Goal: Browse casually

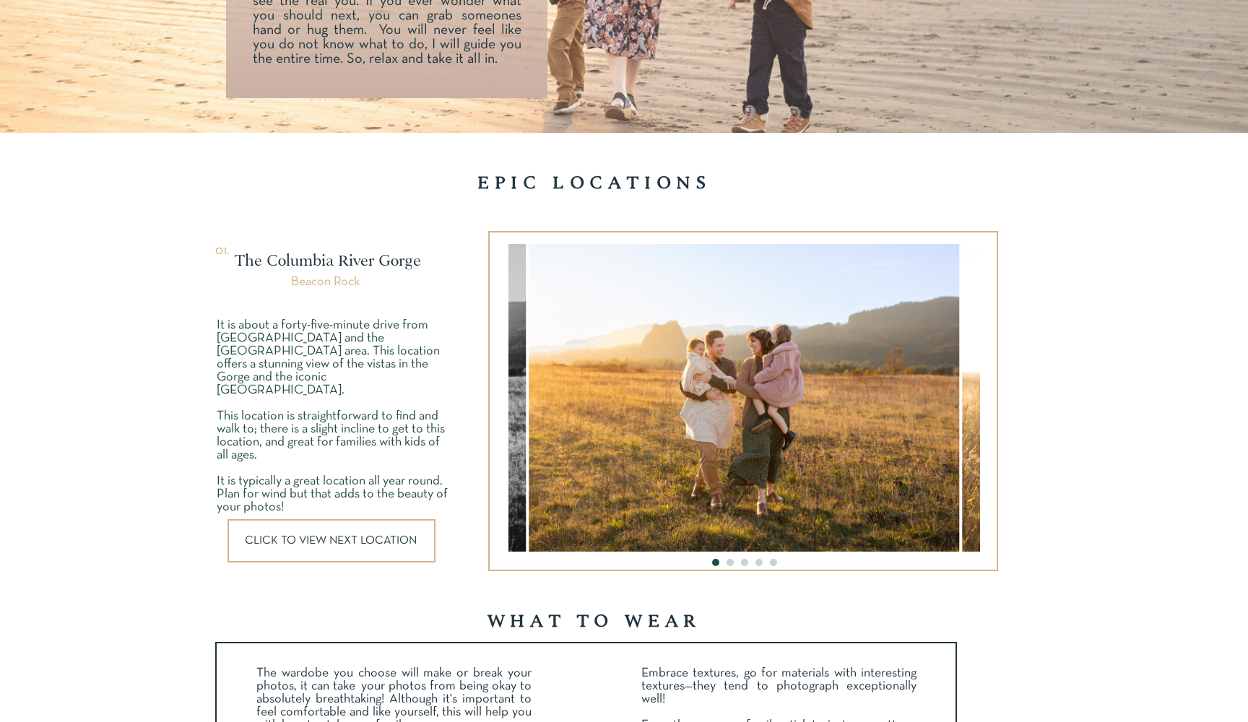
scroll to position [1829, 0]
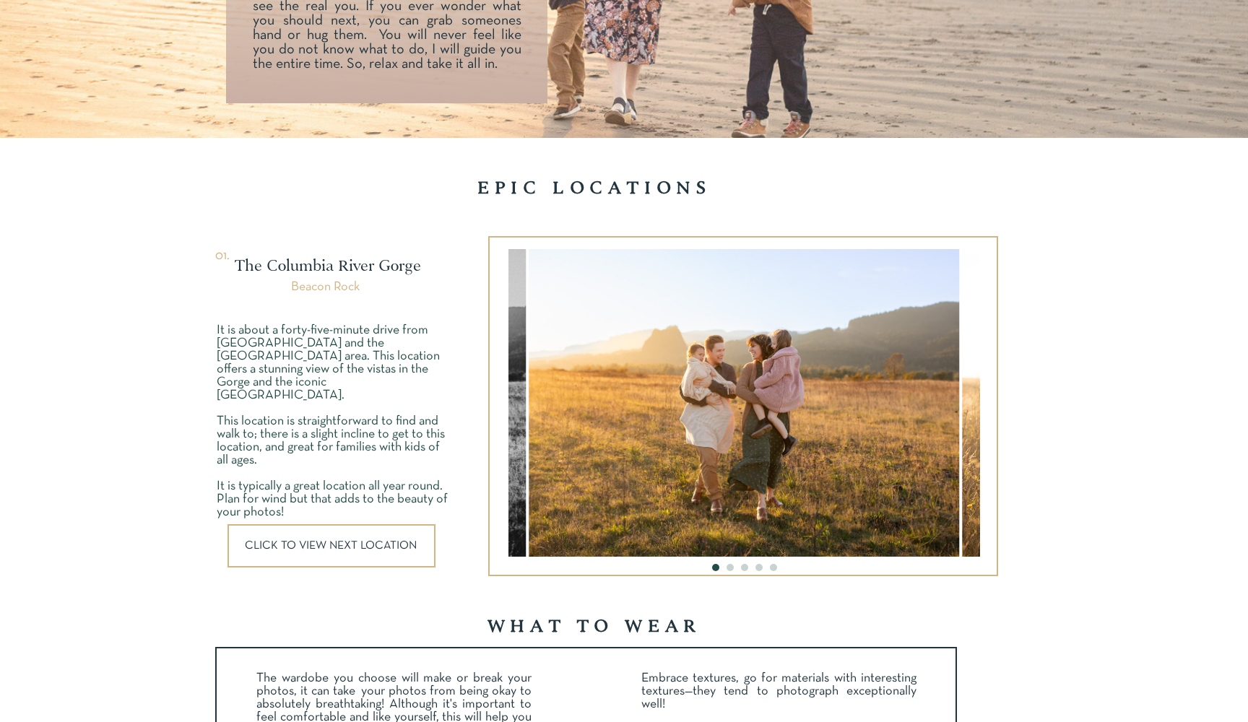
click at [378, 537] on div at bounding box center [331, 545] width 208 height 43
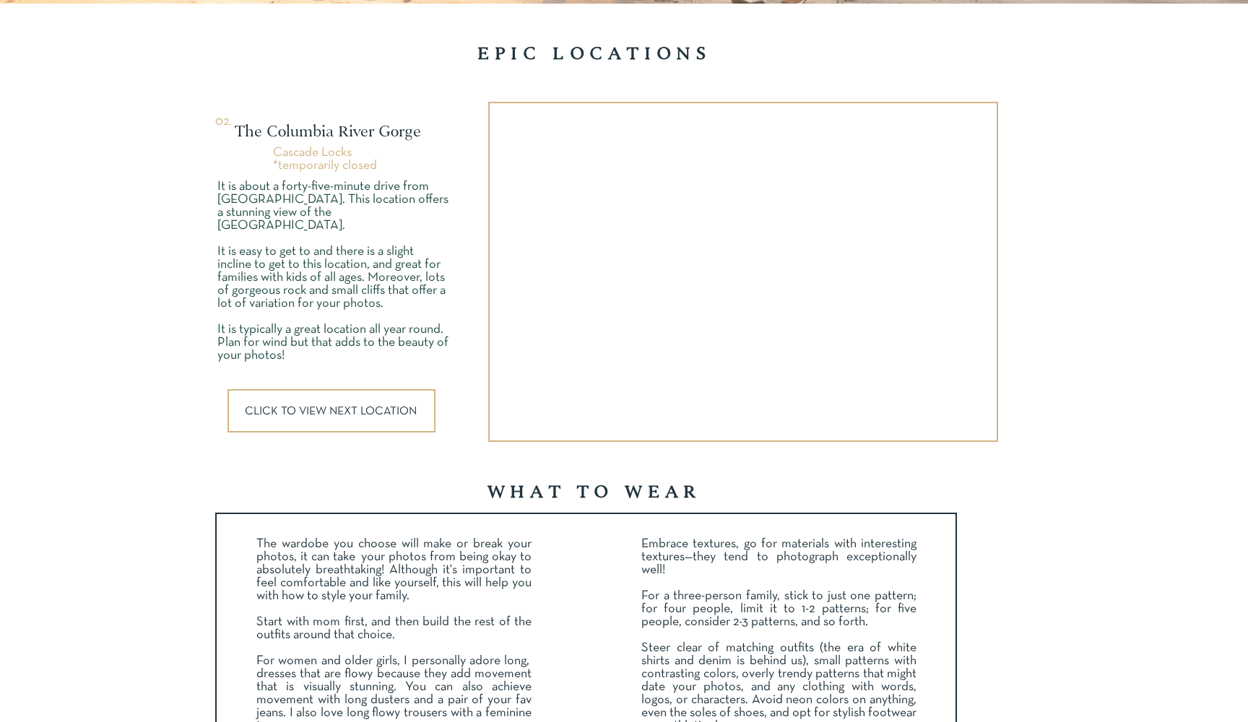
scroll to position [1967, 0]
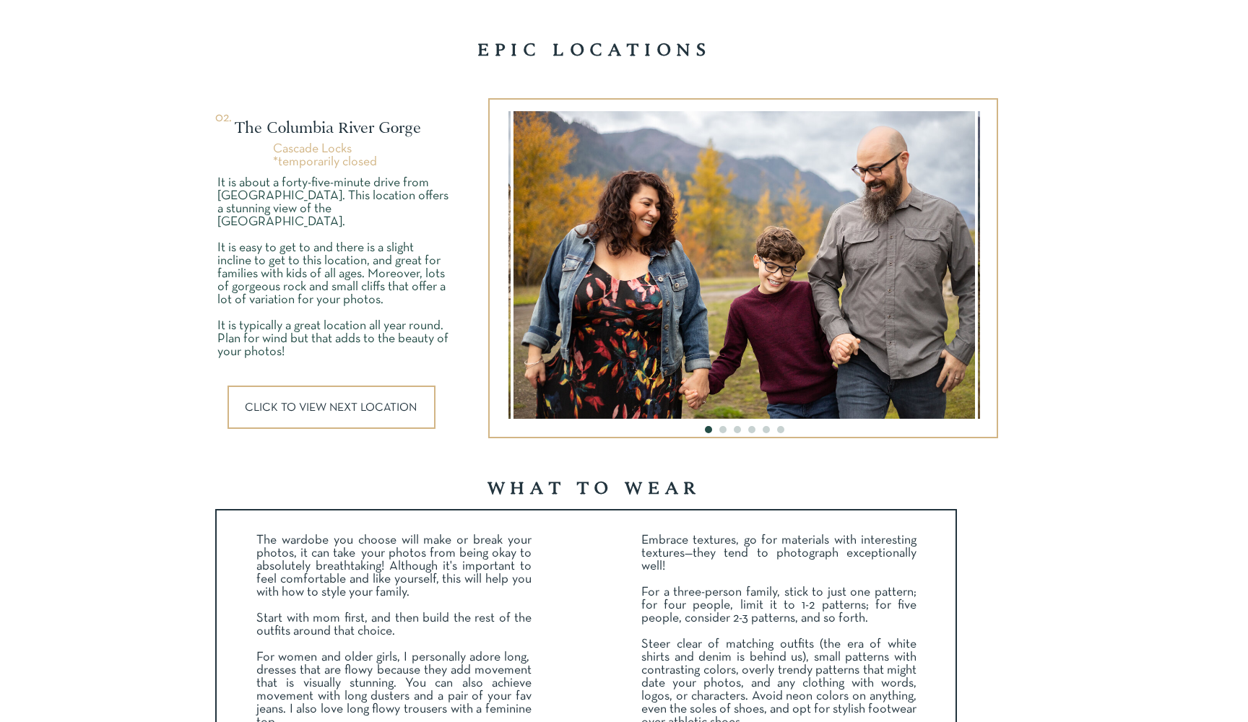
click at [371, 404] on p "CLICK TO VIEW NEXT LOCATION" at bounding box center [333, 407] width 176 height 11
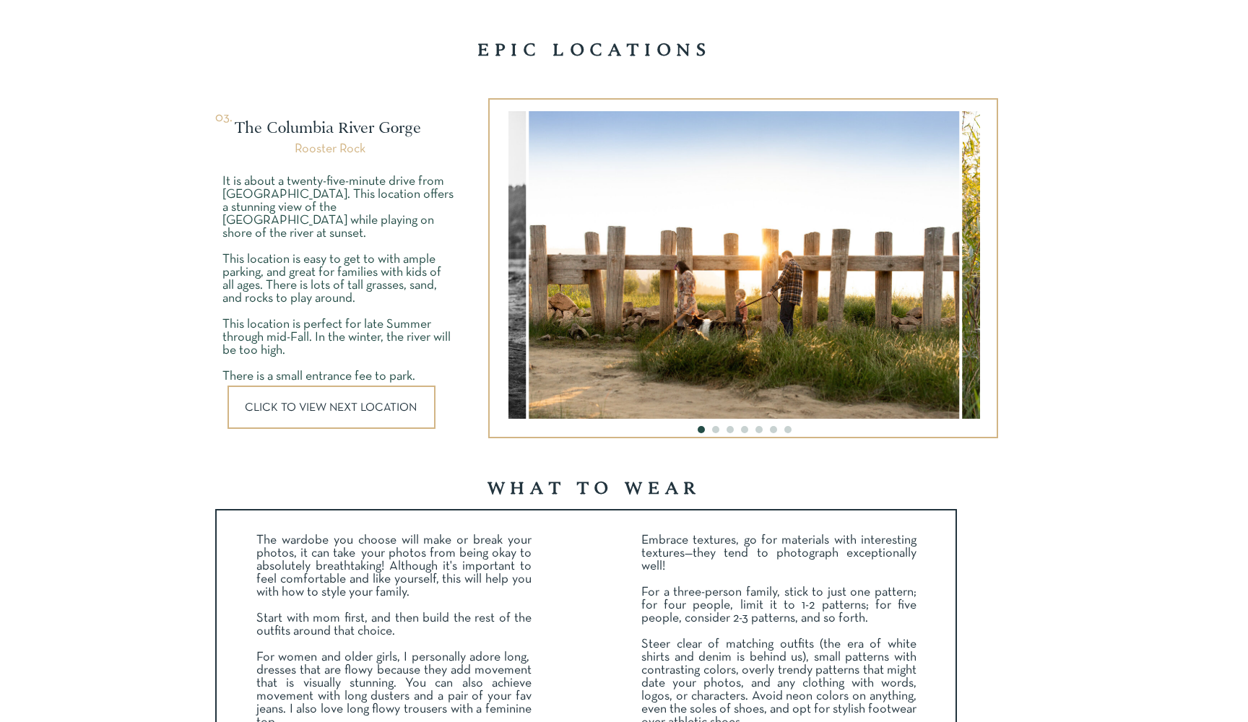
click at [579, 304] on img at bounding box center [744, 265] width 430 height 308
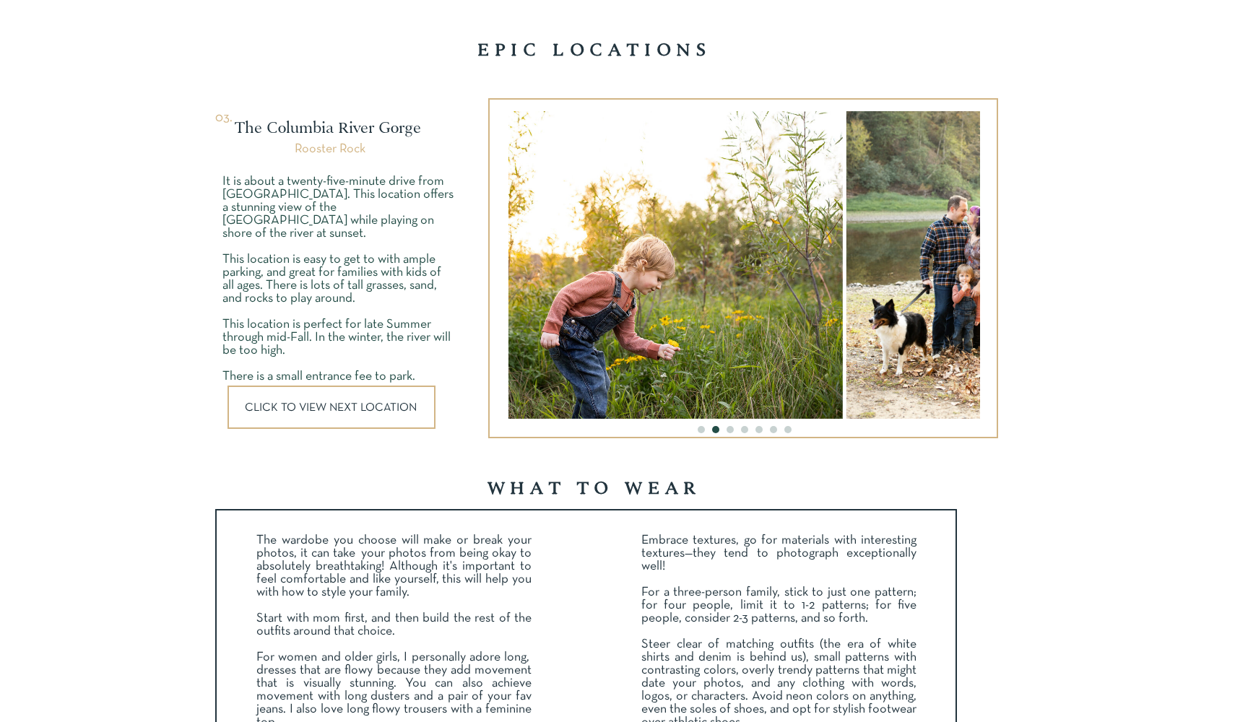
click at [625, 262] on img at bounding box center [611, 265] width 461 height 308
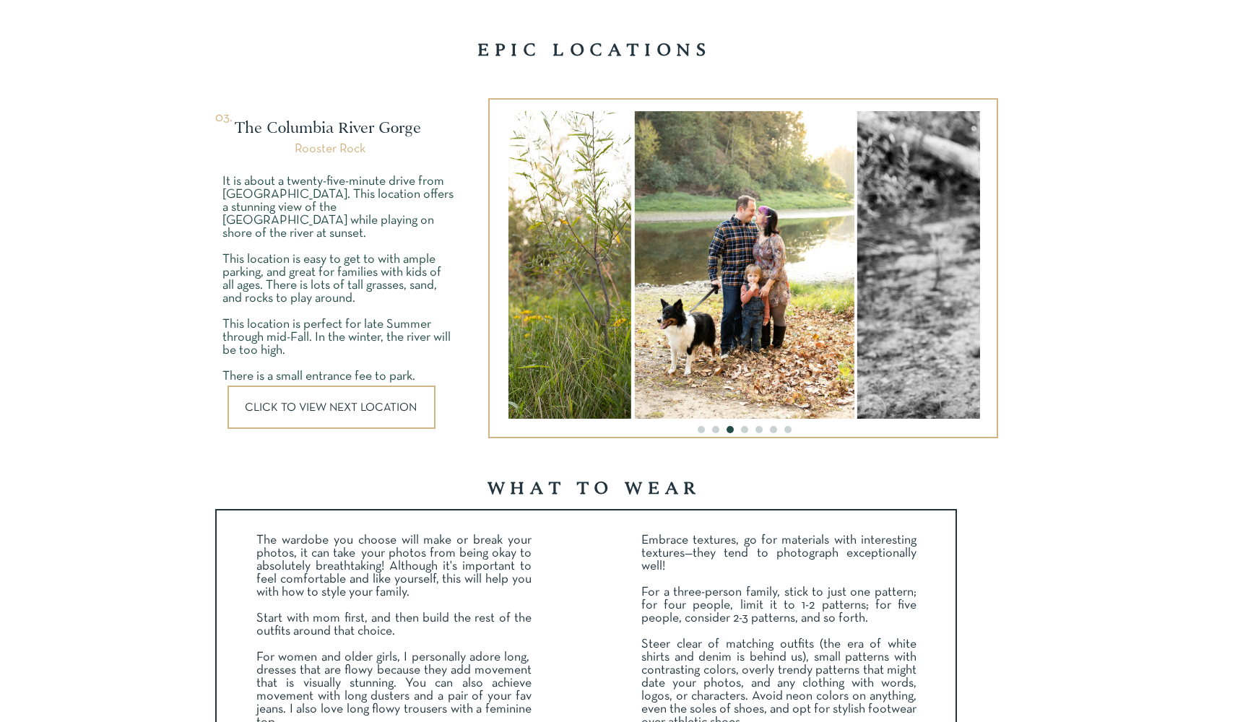
click at [761, 241] on img at bounding box center [744, 265] width 220 height 308
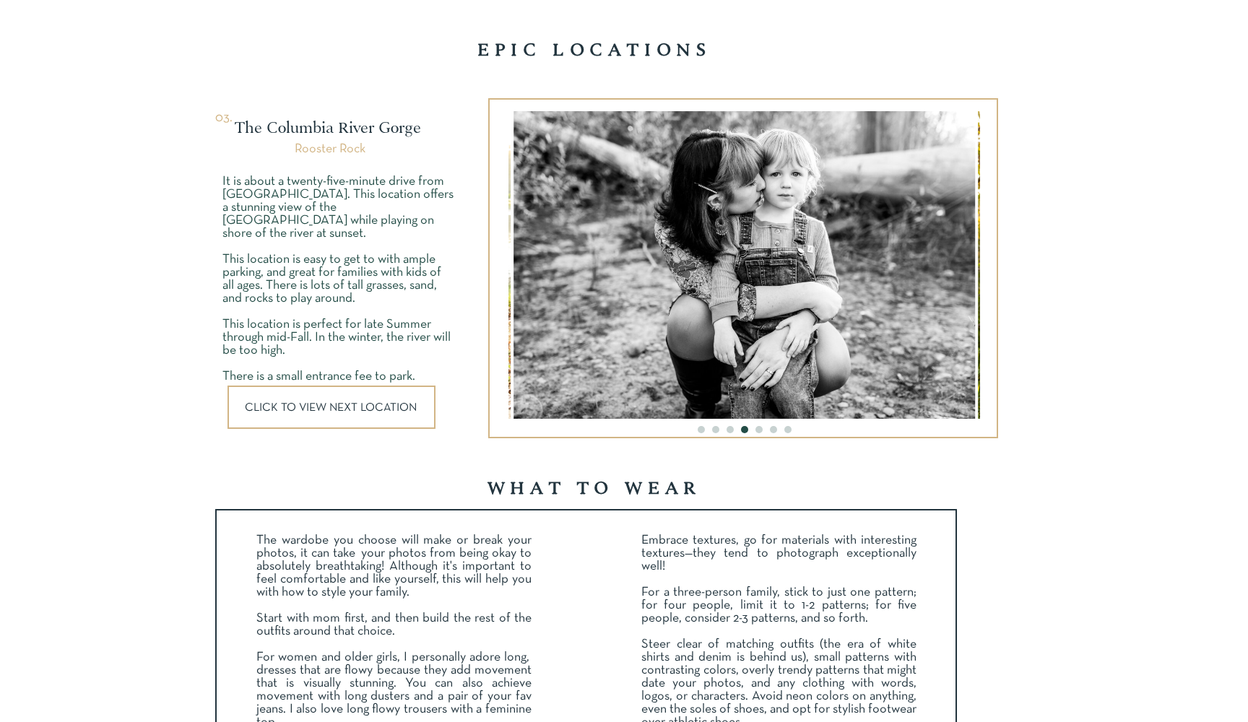
click at [771, 240] on img at bounding box center [743, 265] width 461 height 308
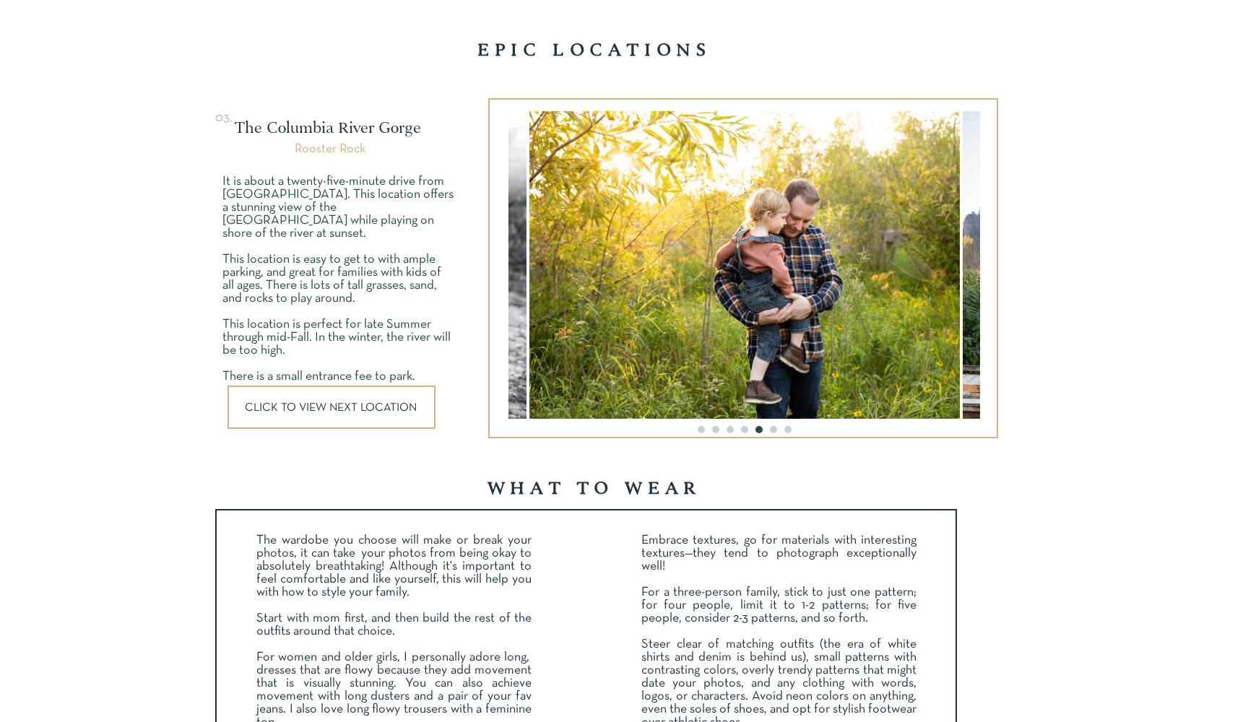
click at [746, 246] on img at bounding box center [744, 265] width 430 height 308
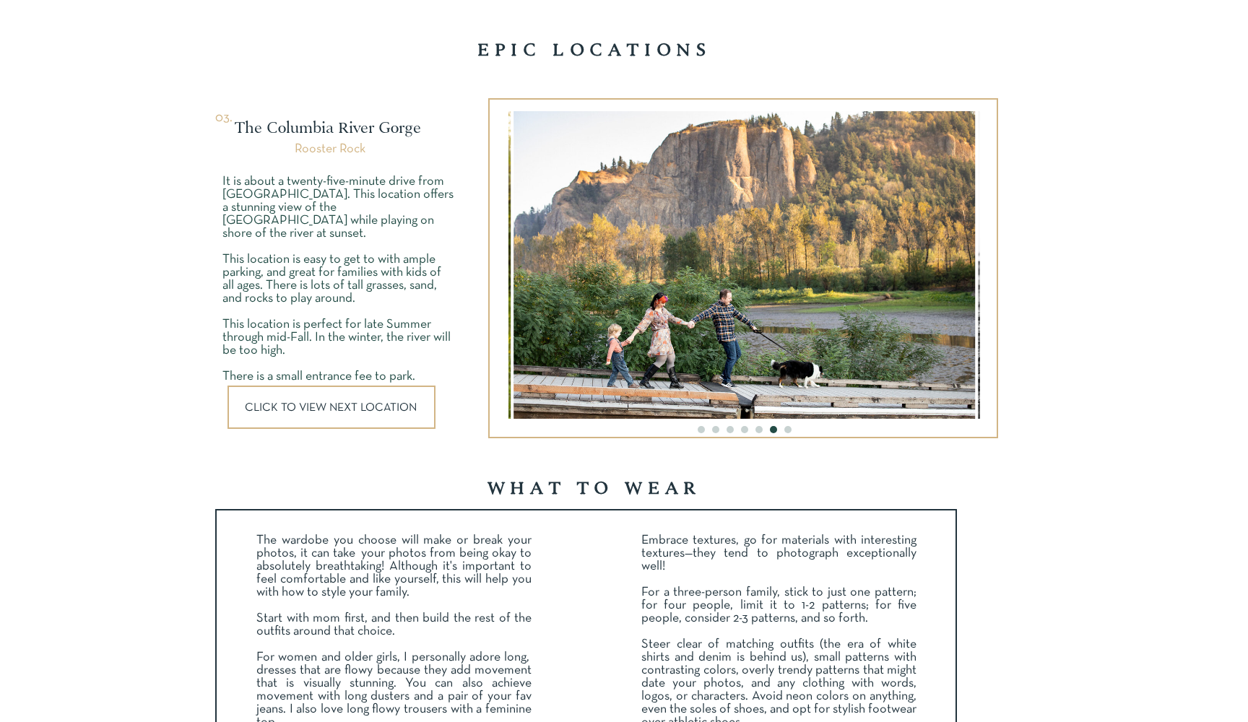
click at [692, 287] on img at bounding box center [743, 265] width 461 height 308
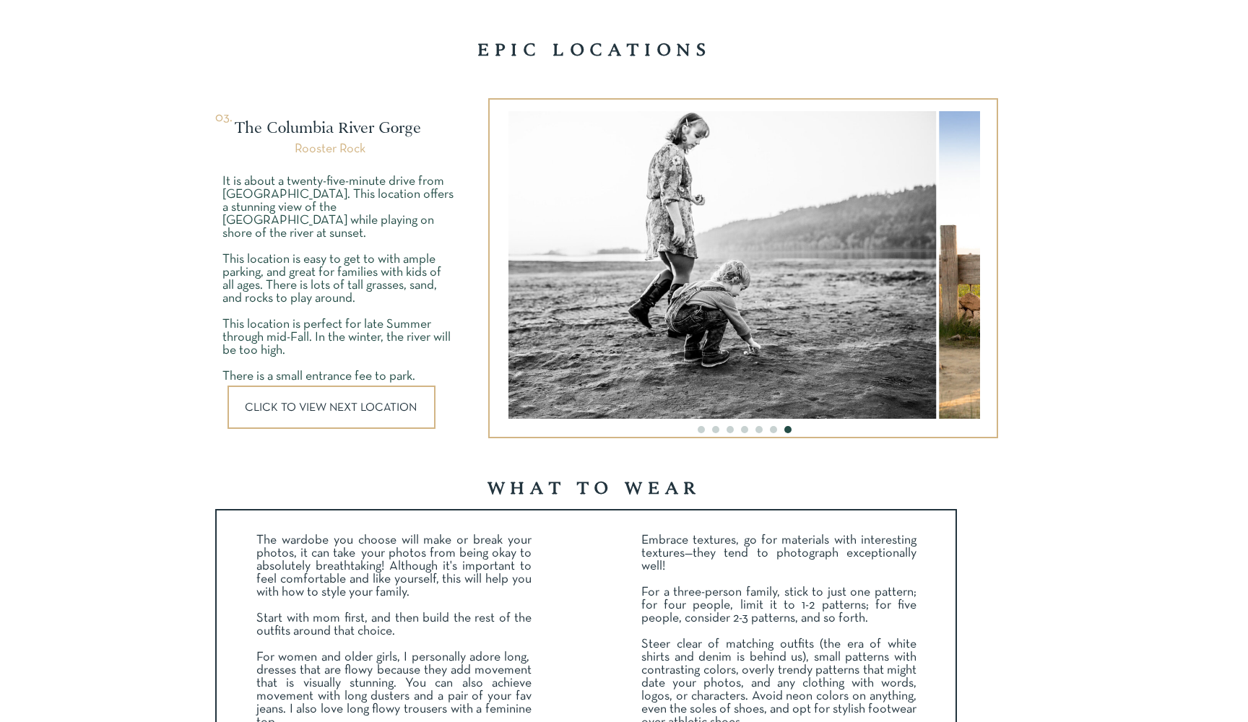
click at [690, 320] on img at bounding box center [704, 265] width 461 height 308
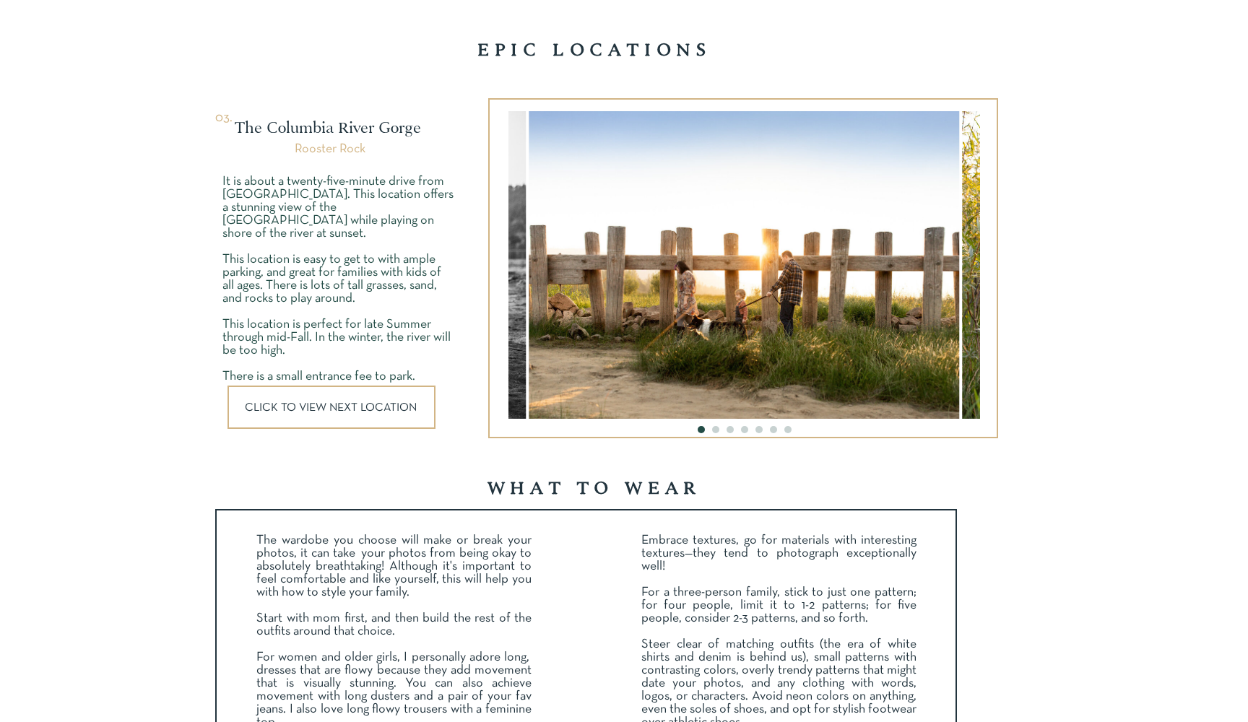
click at [344, 404] on p "CLICK TO VIEW NEXT LOCATION" at bounding box center [333, 407] width 176 height 11
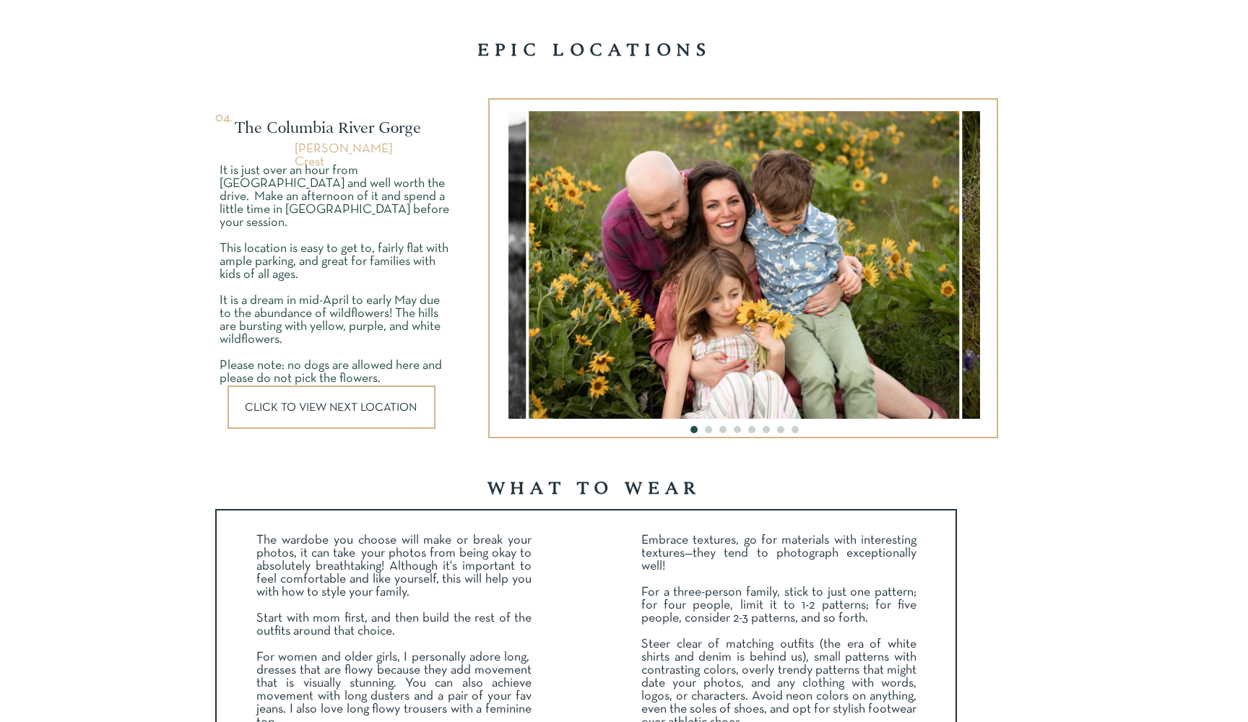
click at [344, 404] on p "CLICK TO VIEW NEXT LOCATION" at bounding box center [333, 407] width 176 height 11
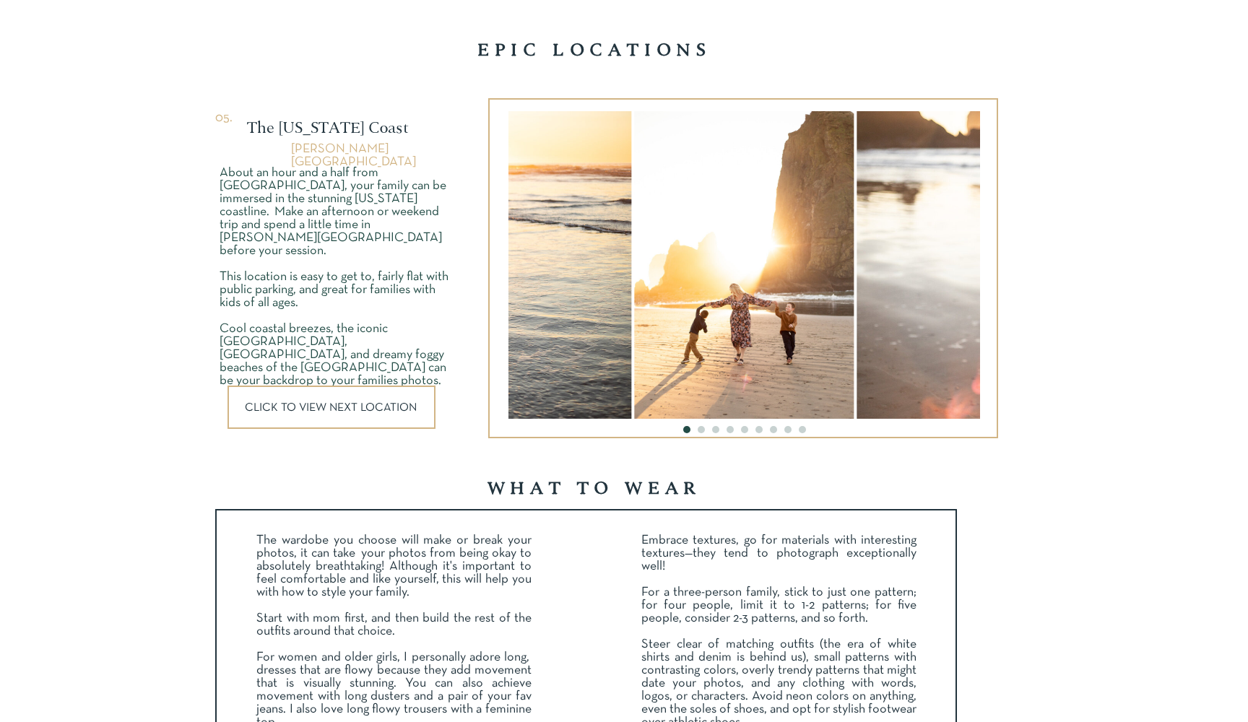
click at [344, 404] on p "CLICK TO VIEW NEXT LOCATION" at bounding box center [333, 407] width 176 height 11
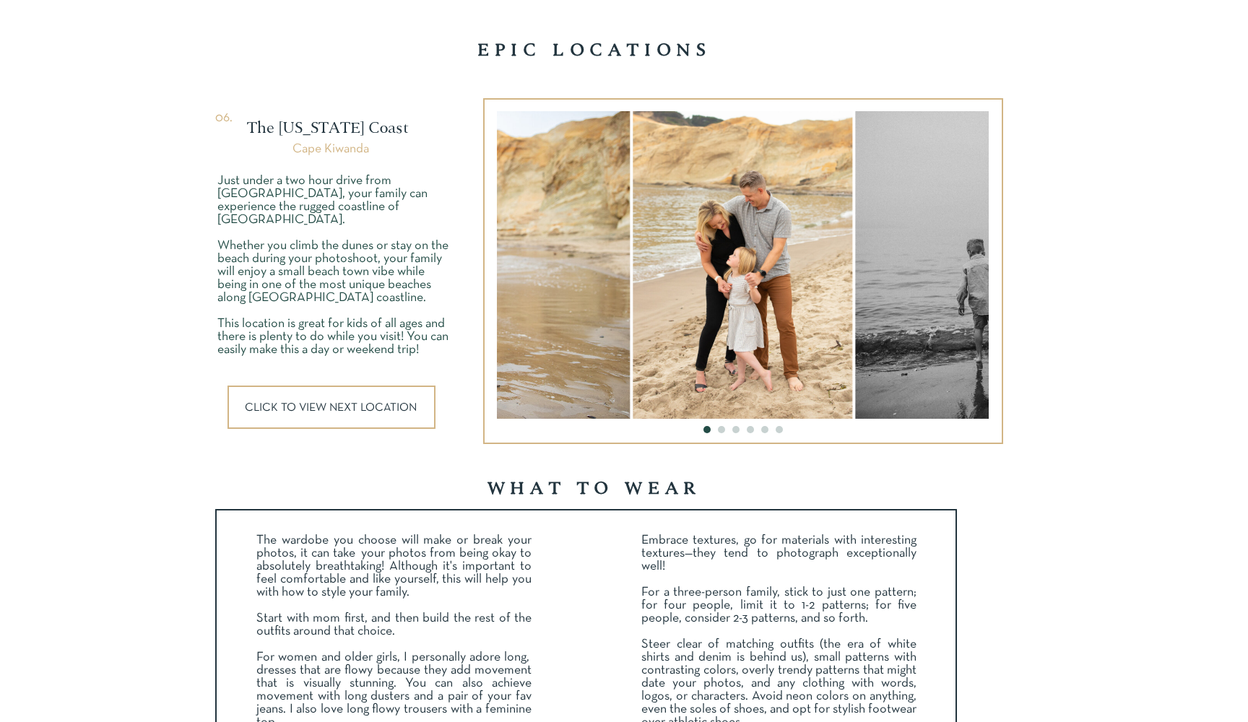
click at [344, 404] on p "CLICK TO VIEW NEXT LOCATION" at bounding box center [333, 407] width 176 height 11
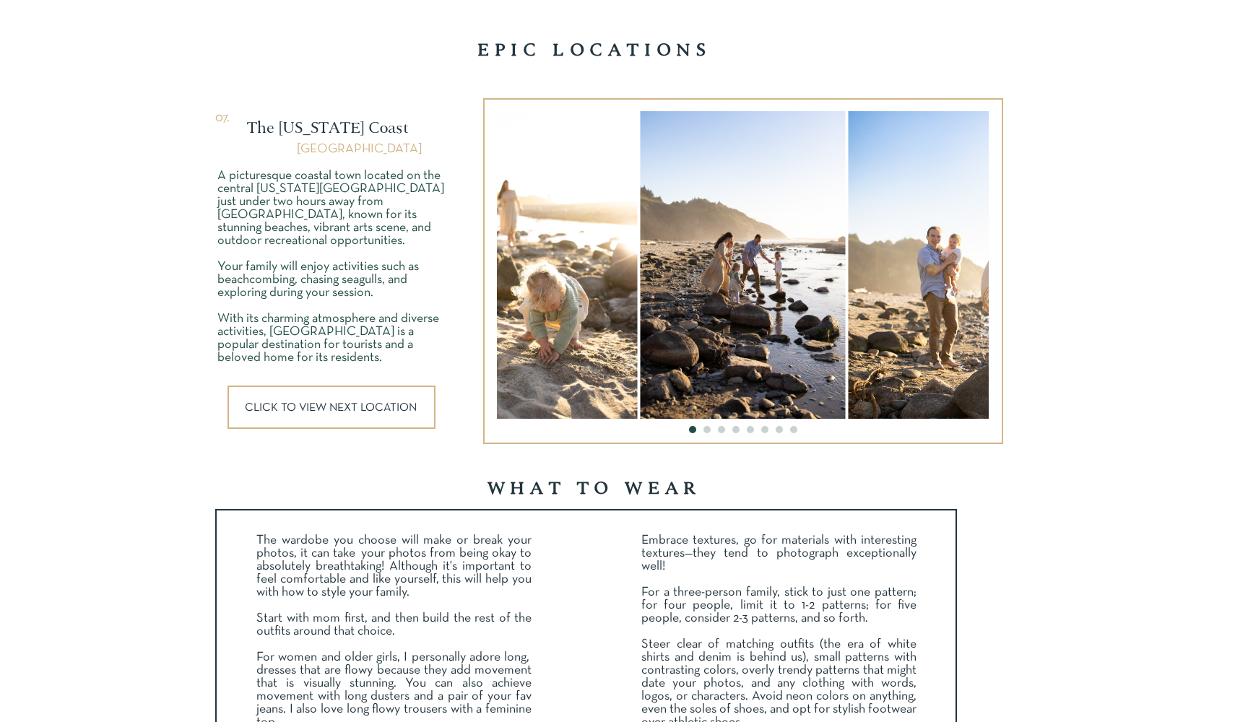
click at [344, 404] on p "CLICK TO VIEW NEXT LOCATION" at bounding box center [333, 407] width 176 height 11
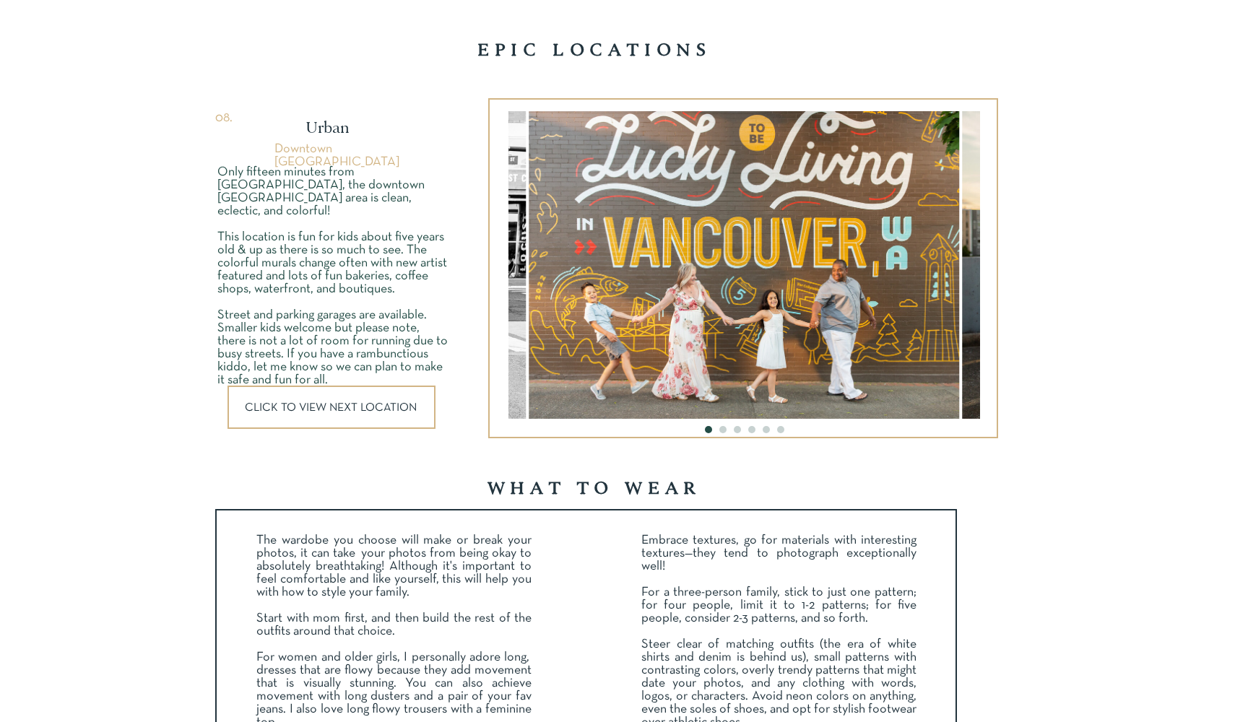
click at [380, 402] on p "CLICK TO VIEW NEXT LOCATION" at bounding box center [333, 407] width 176 height 11
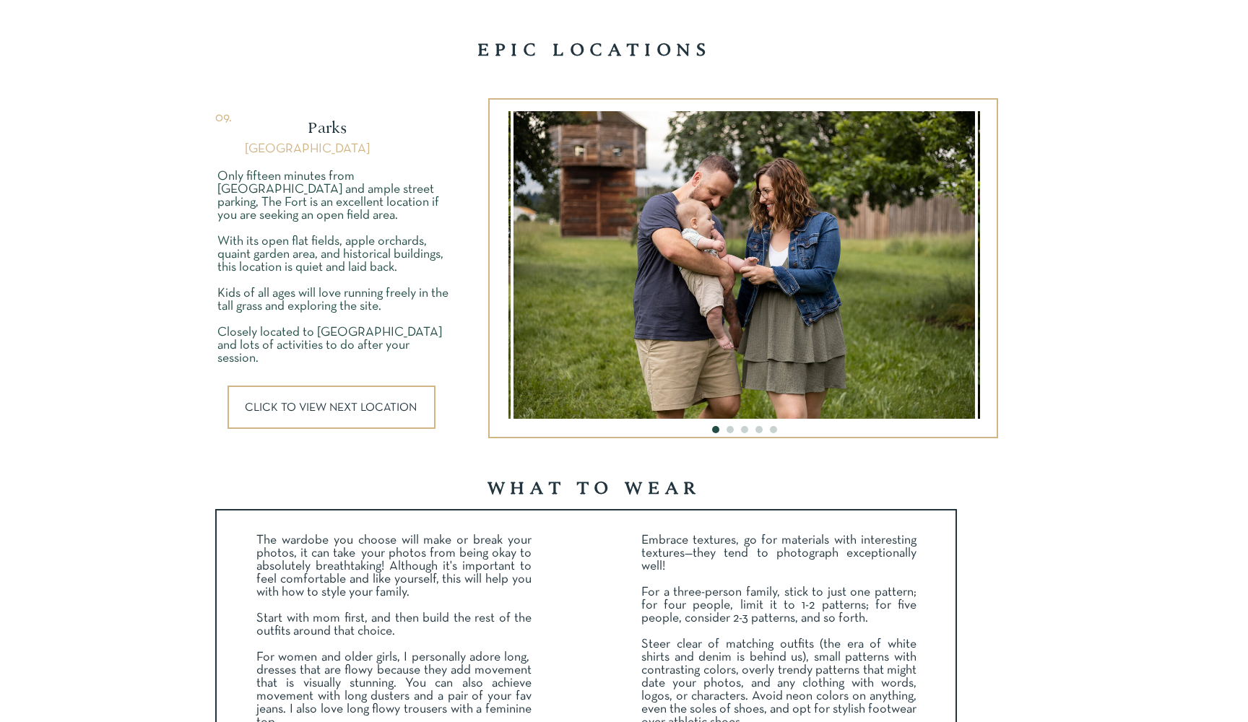
click at [380, 402] on p "CLICK TO VIEW NEXT LOCATION" at bounding box center [333, 407] width 176 height 11
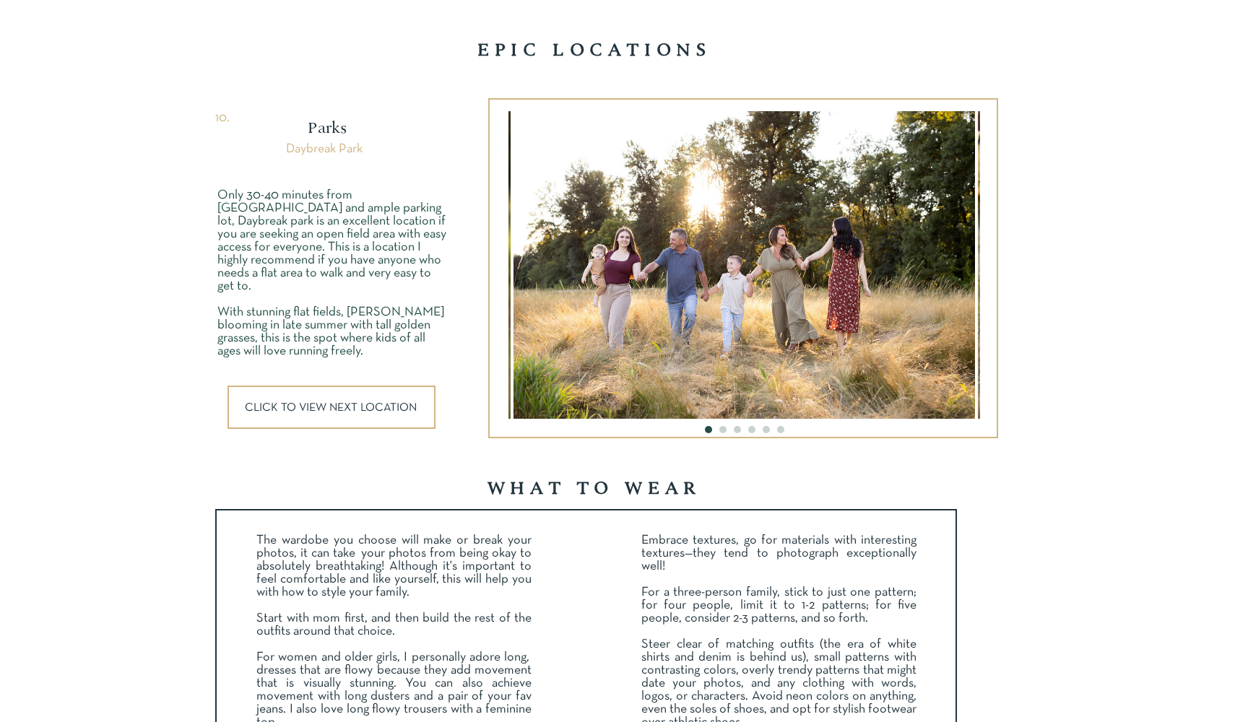
click at [380, 402] on p "CLICK TO VIEW NEXT LOCATION" at bounding box center [333, 407] width 176 height 11
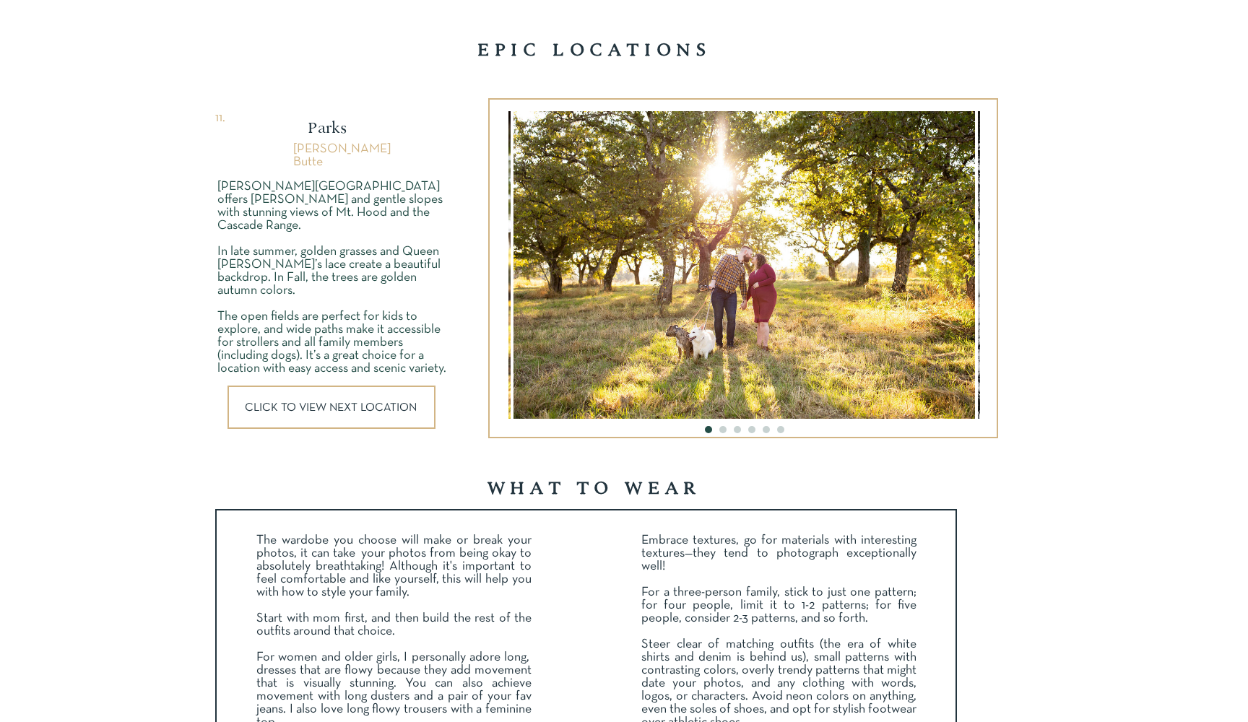
click at [337, 414] on div at bounding box center [331, 407] width 208 height 43
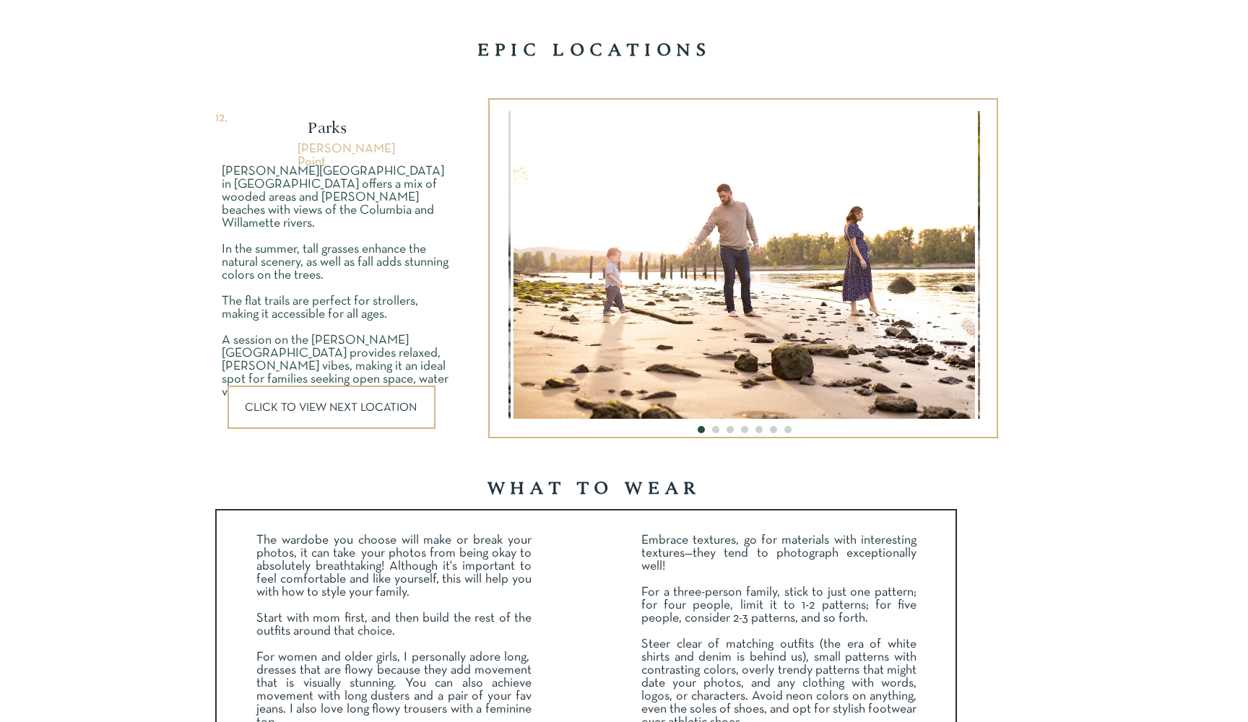
click at [386, 404] on p "CLICK TO VIEW NEXT LOCATION" at bounding box center [333, 407] width 176 height 11
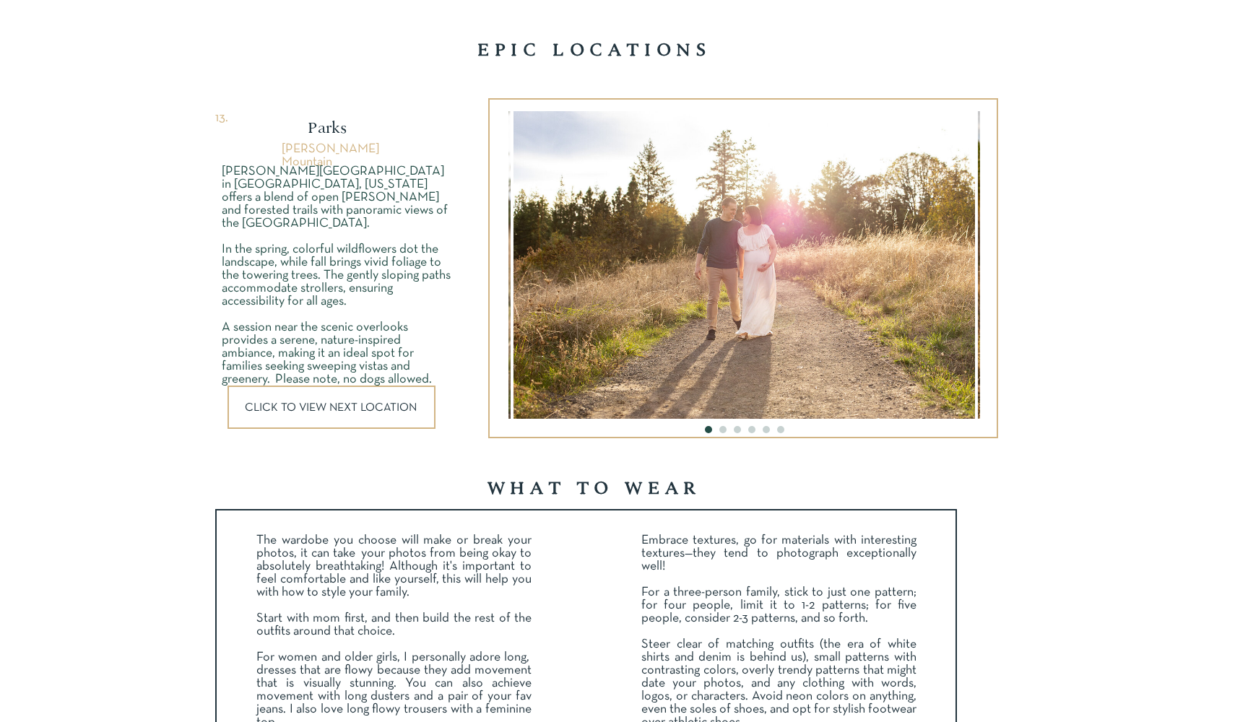
click at [386, 404] on p "CLICK TO VIEW NEXT LOCATION" at bounding box center [333, 407] width 176 height 11
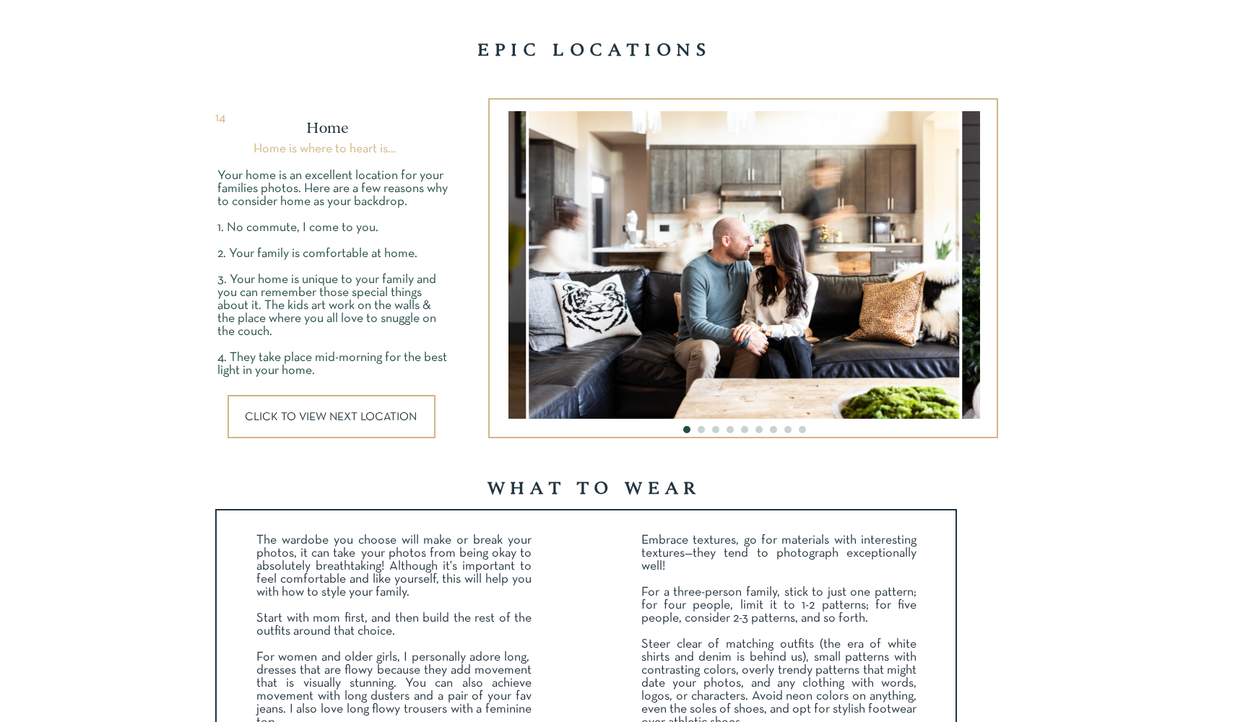
click at [386, 408] on div at bounding box center [331, 416] width 208 height 43
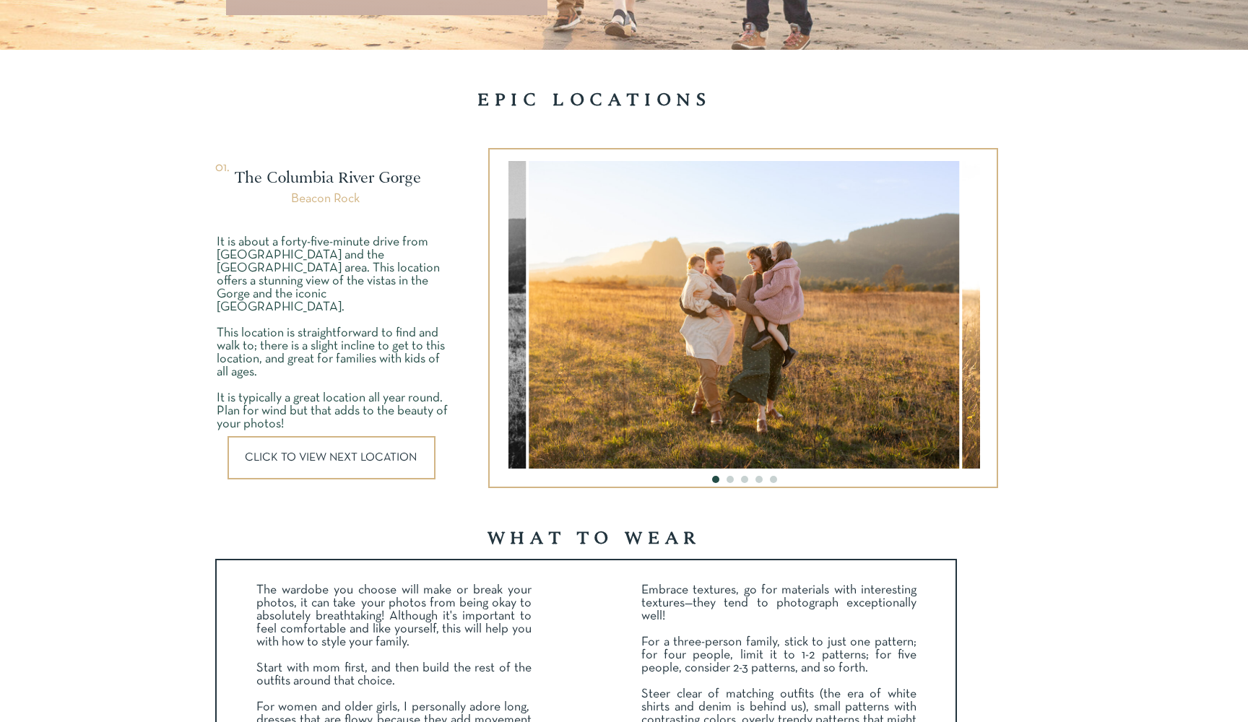
scroll to position [1913, 0]
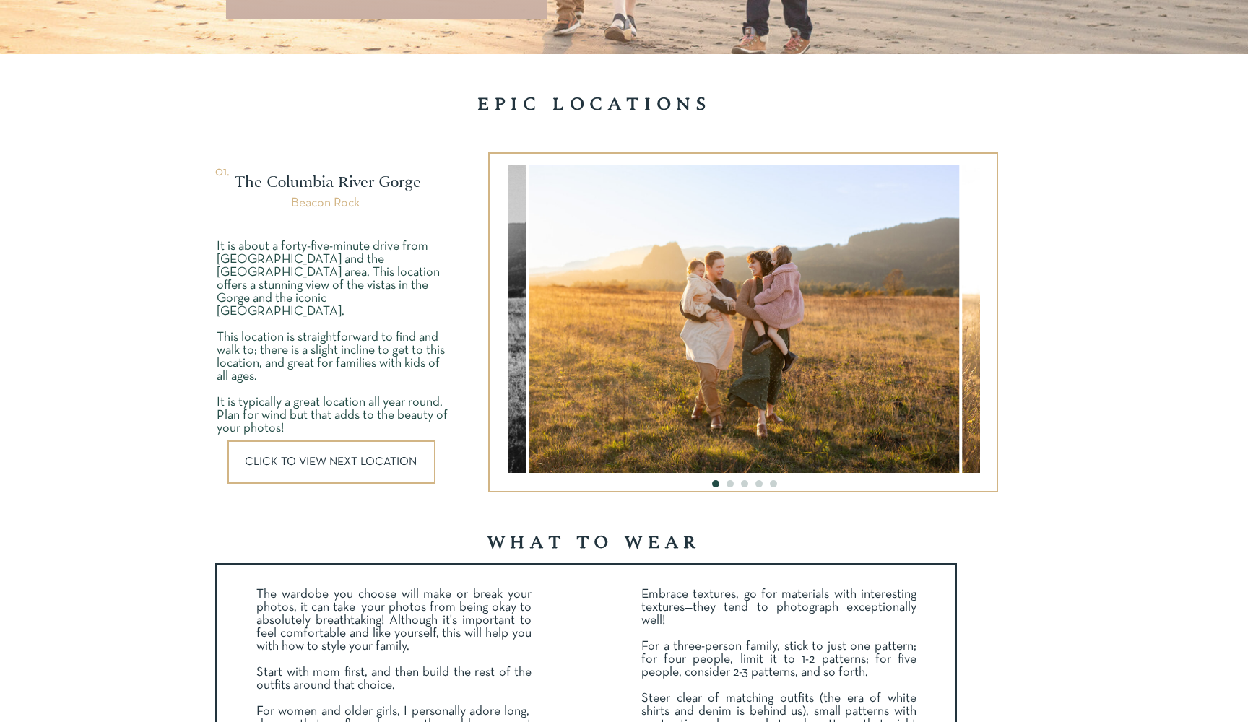
click at [731, 482] on li "Page dot 2" at bounding box center [729, 483] width 7 height 7
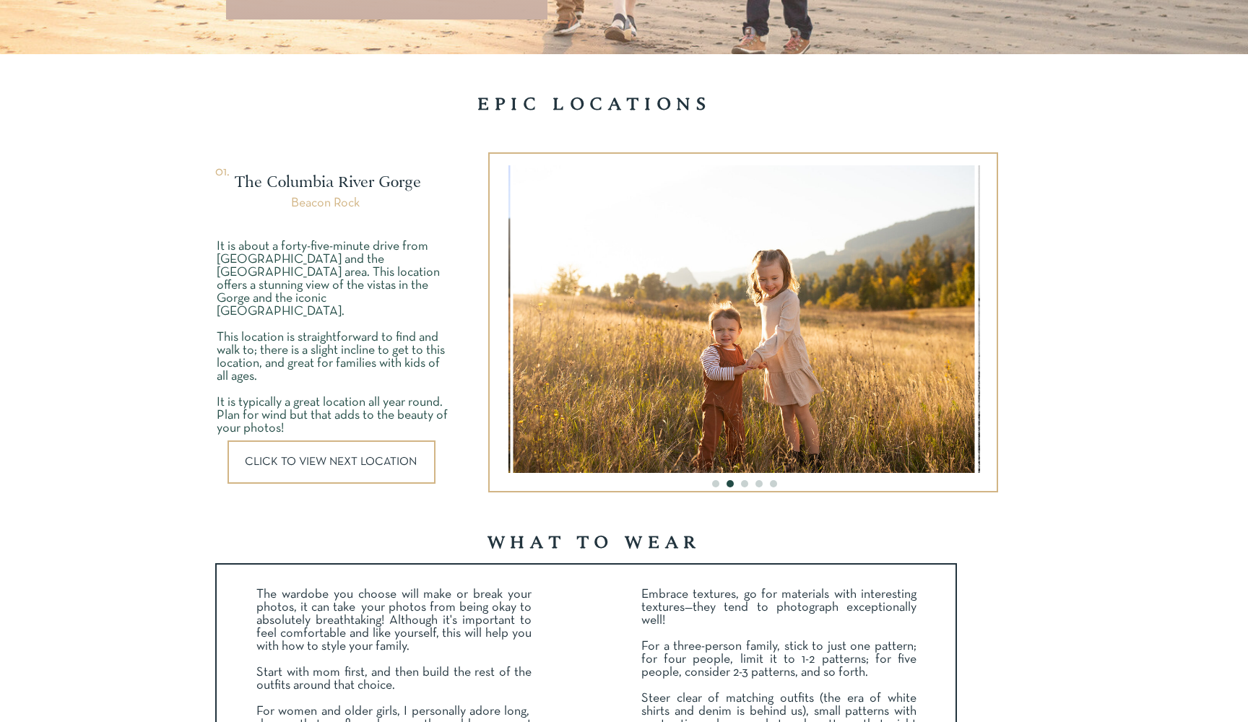
click at [745, 484] on li "Page dot 3" at bounding box center [744, 483] width 7 height 7
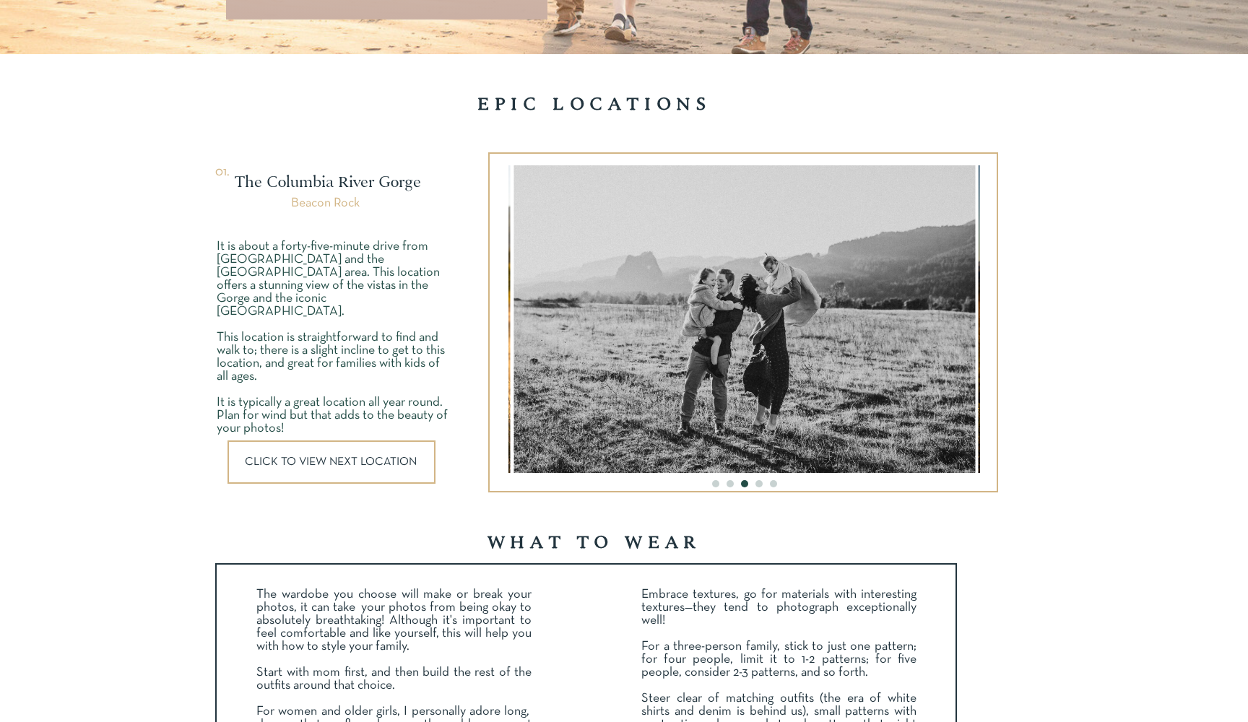
click at [757, 484] on li "Page dot 4" at bounding box center [758, 483] width 7 height 7
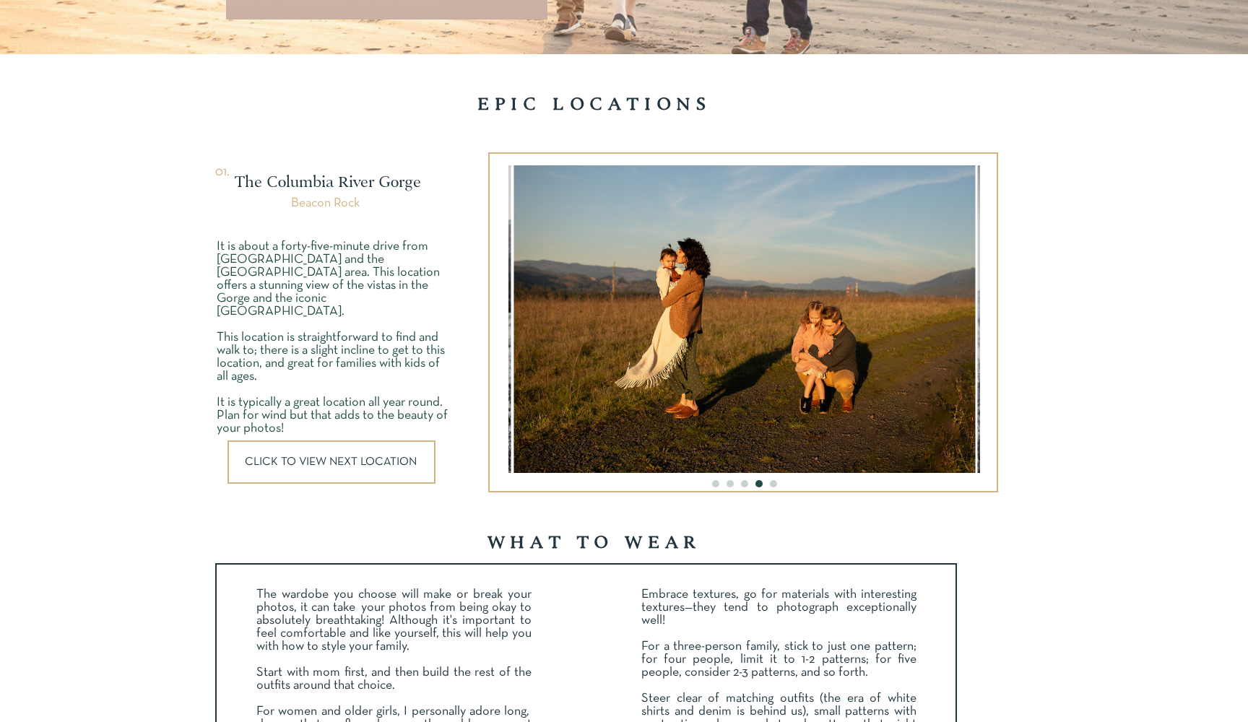
click at [776, 482] on li "Page dot 5" at bounding box center [773, 483] width 7 height 7
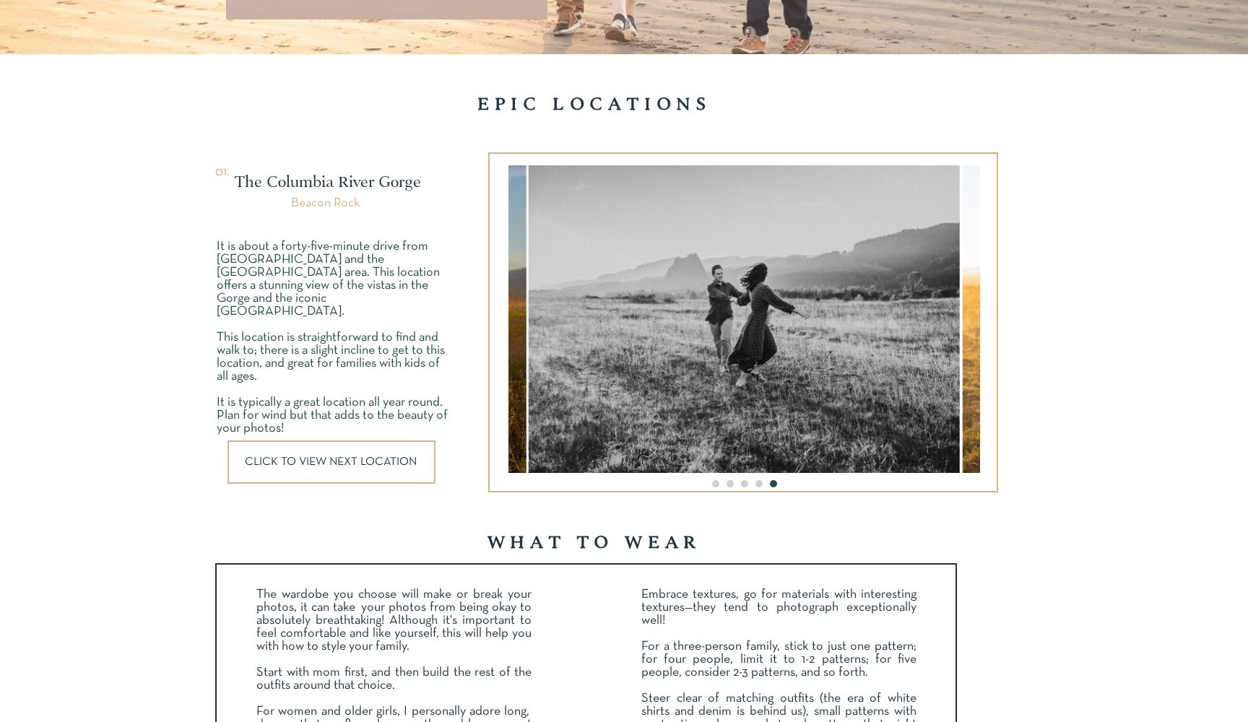
click at [754, 482] on ol at bounding box center [744, 480] width 472 height 14
click at [408, 455] on div at bounding box center [331, 461] width 208 height 43
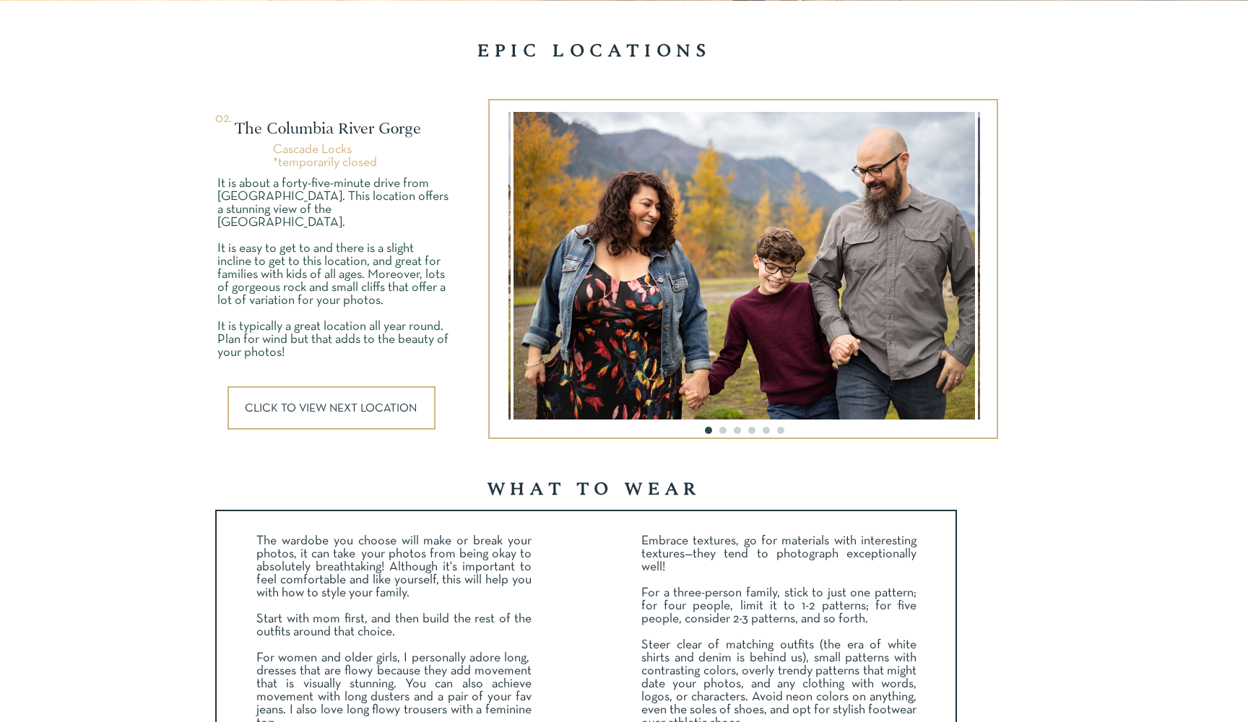
scroll to position [1967, 0]
click at [399, 411] on p "CLICK TO VIEW NEXT LOCATION" at bounding box center [333, 407] width 176 height 11
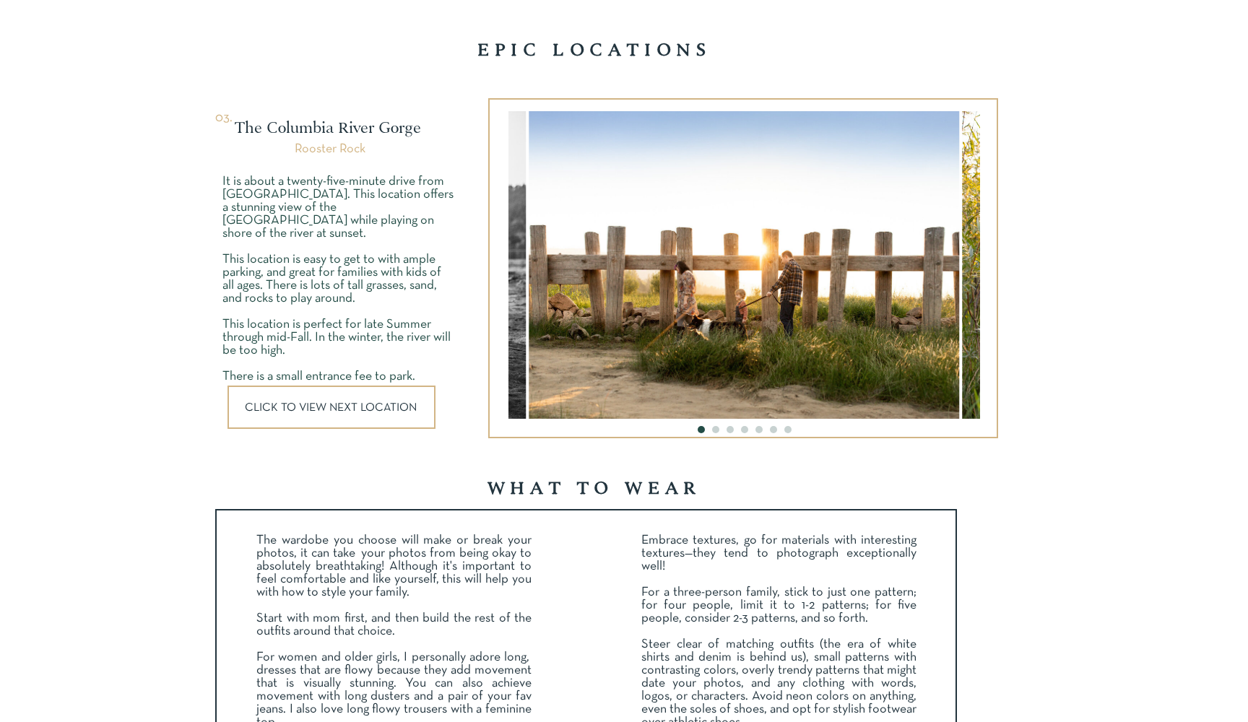
click at [713, 431] on li "Page dot 2" at bounding box center [715, 429] width 7 height 7
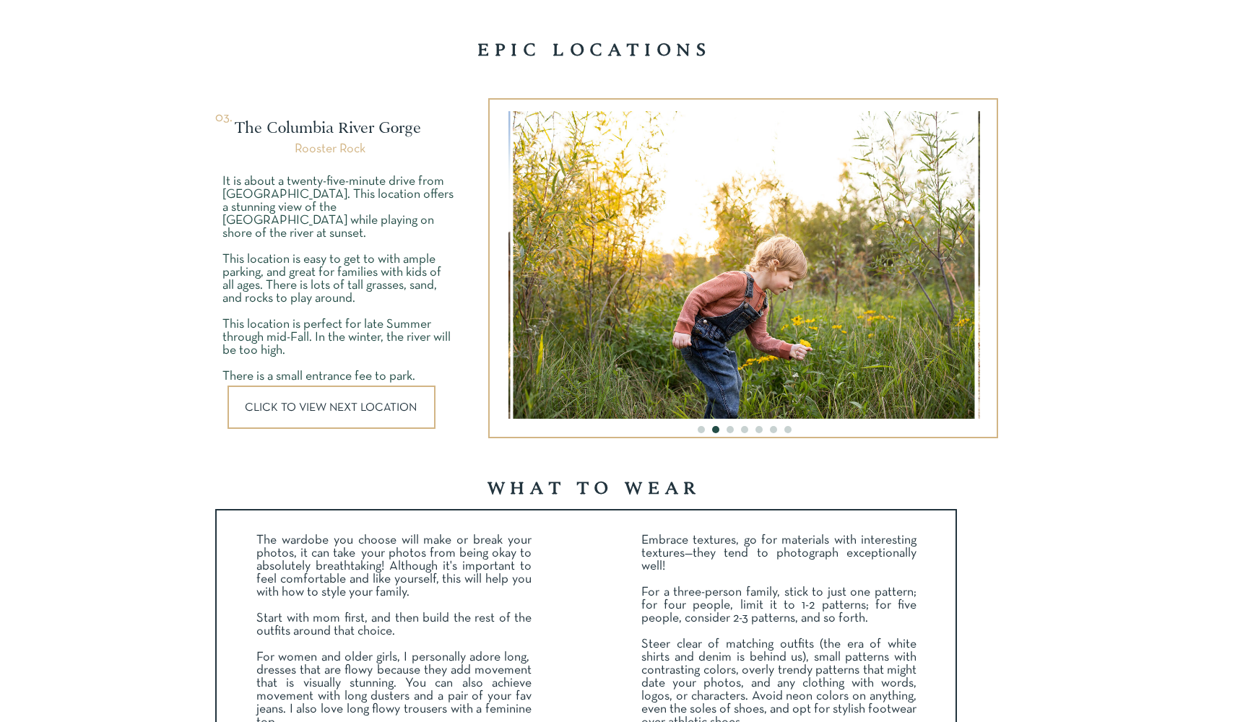
click at [730, 433] on div at bounding box center [743, 268] width 510 height 340
click at [730, 428] on li "Page dot 3" at bounding box center [729, 429] width 7 height 7
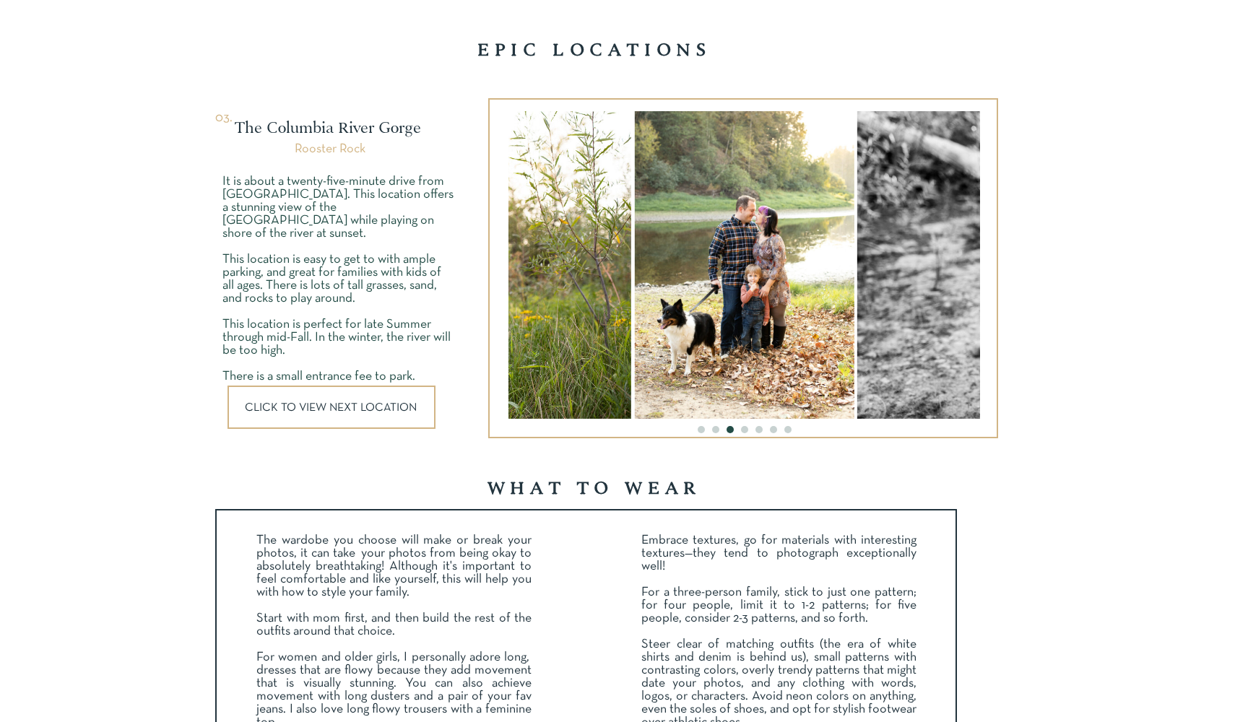
click at [744, 427] on li "Page dot 4" at bounding box center [744, 429] width 7 height 7
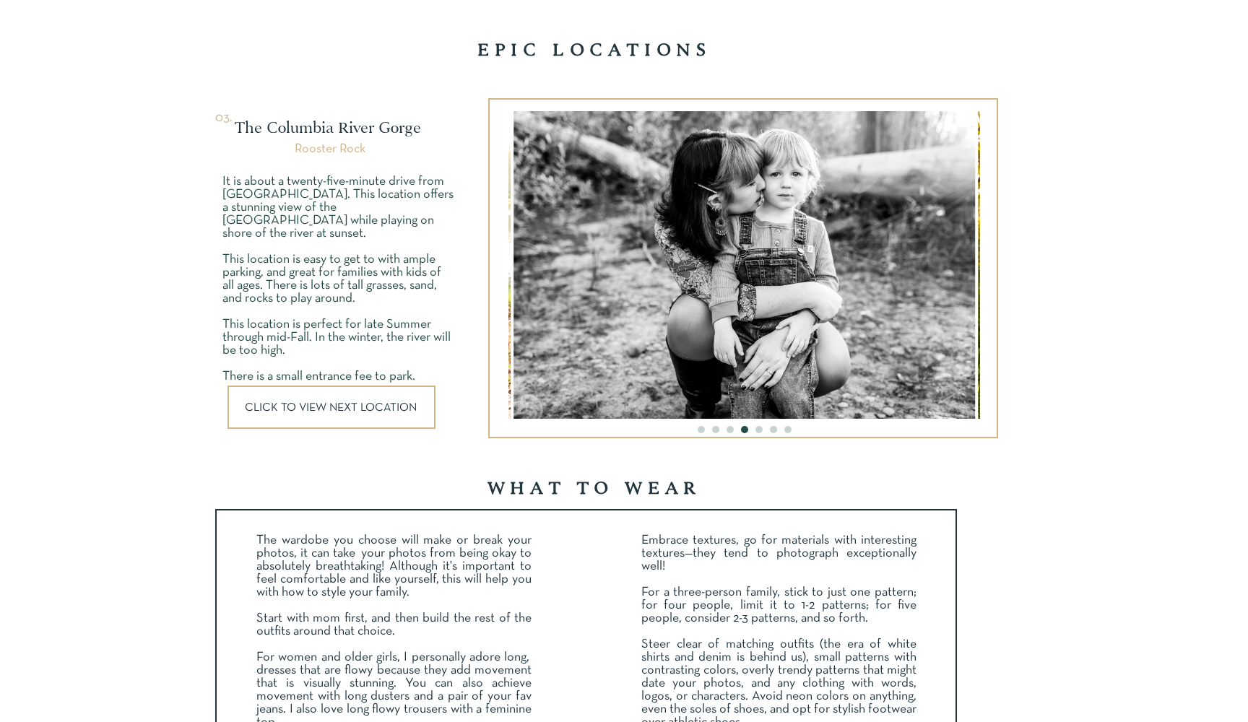
click at [758, 433] on li "Page dot 5" at bounding box center [758, 429] width 7 height 7
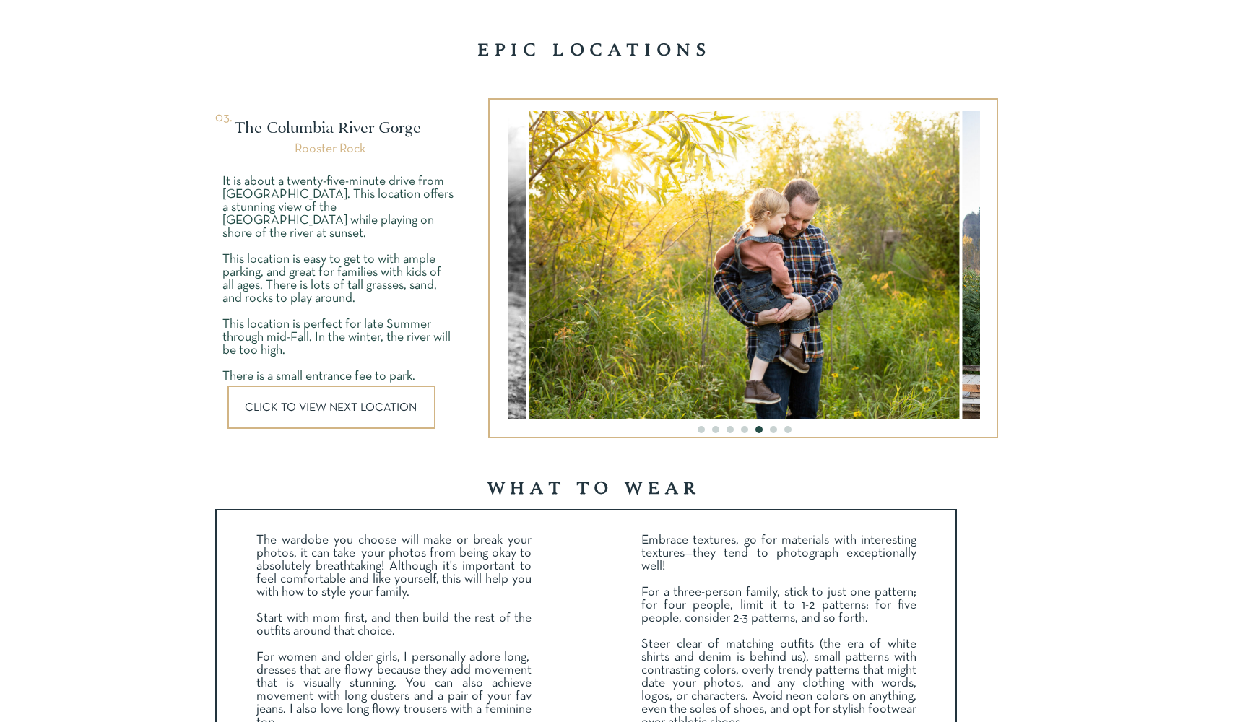
click at [773, 428] on li "Page dot 6" at bounding box center [773, 429] width 7 height 7
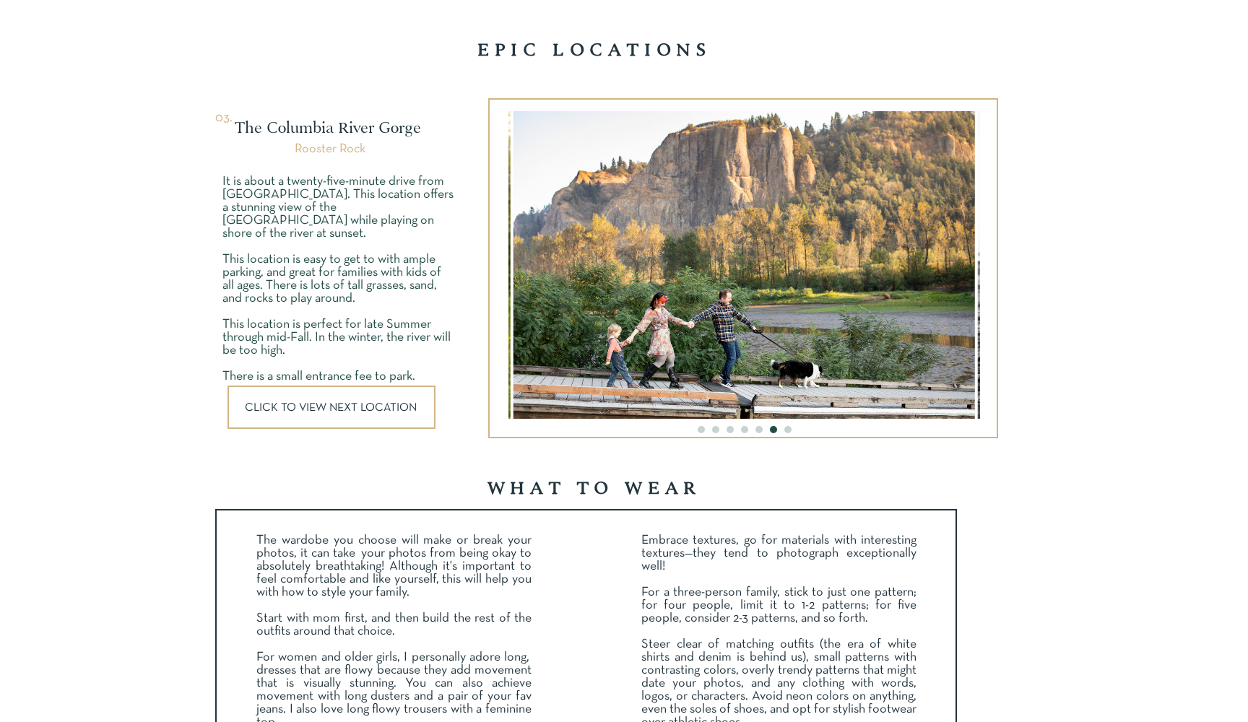
click at [786, 431] on li "Page dot 7" at bounding box center [787, 429] width 7 height 7
